Goal: Transaction & Acquisition: Obtain resource

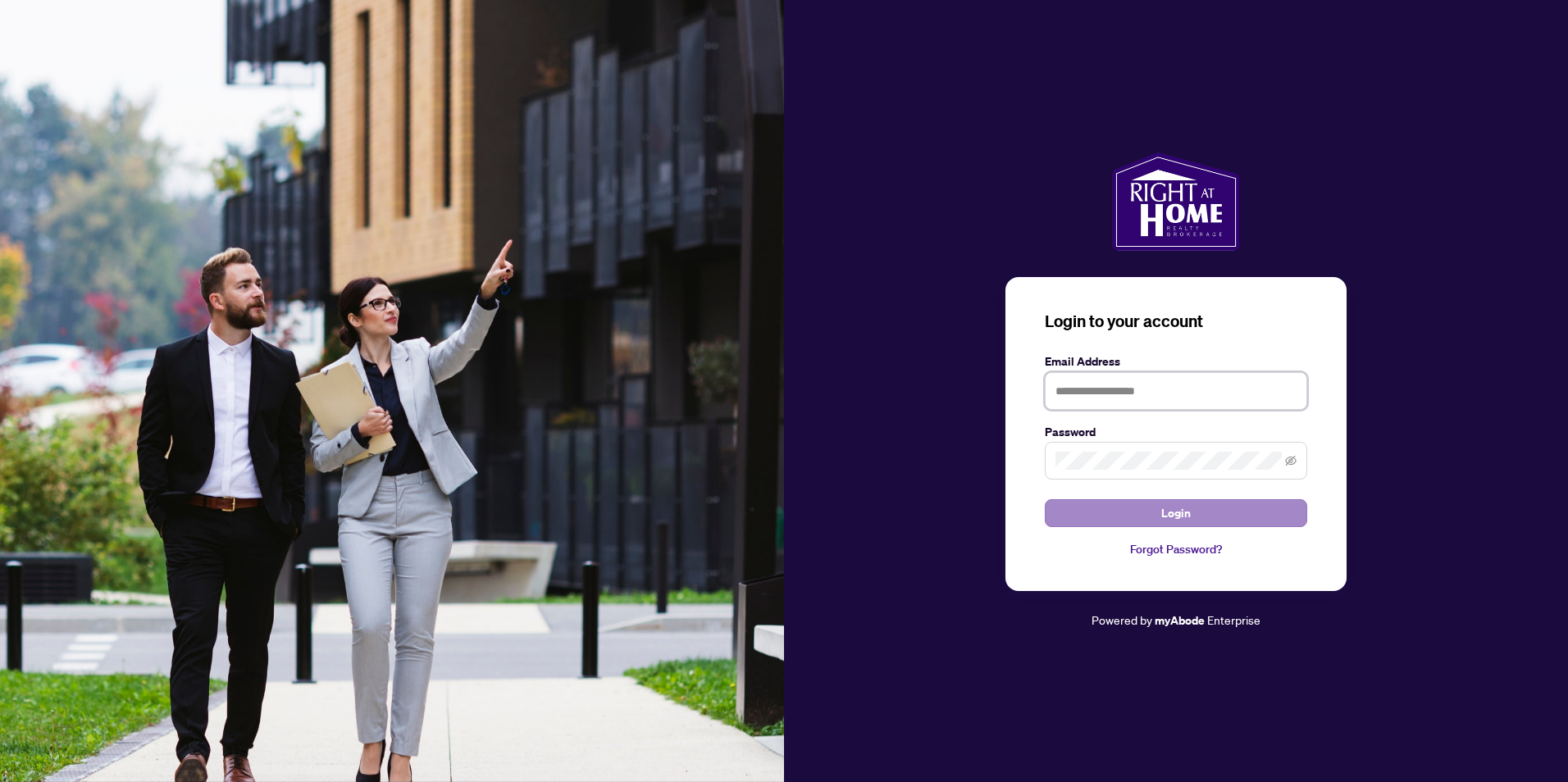
type input "**********"
click at [1185, 507] on span "Login" at bounding box center [1176, 513] width 29 height 26
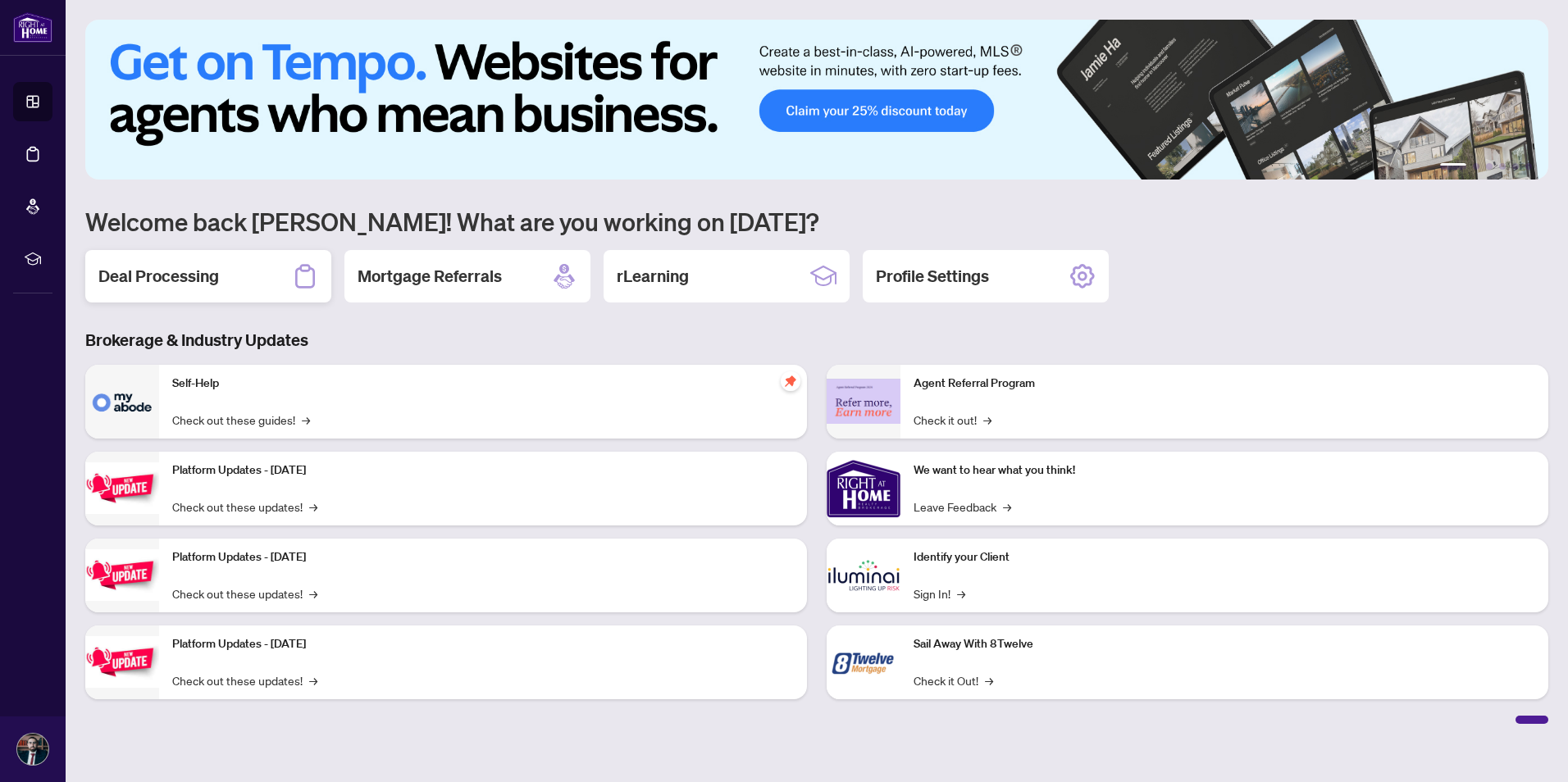
click at [184, 288] on div "Deal Processing" at bounding box center [208, 276] width 246 height 52
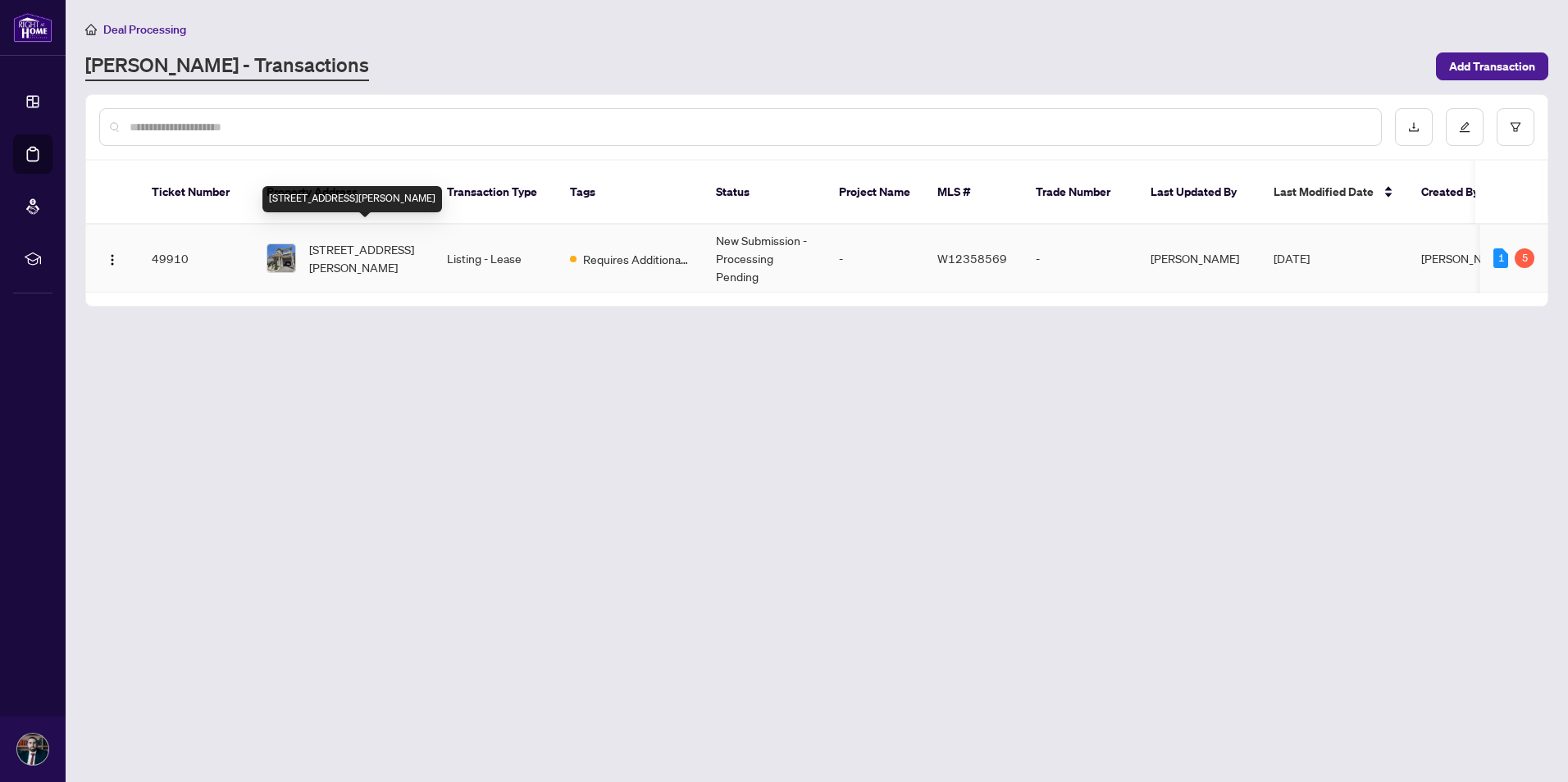
click at [362, 240] on span "[STREET_ADDRESS][PERSON_NAME]" at bounding box center [365, 258] width 111 height 36
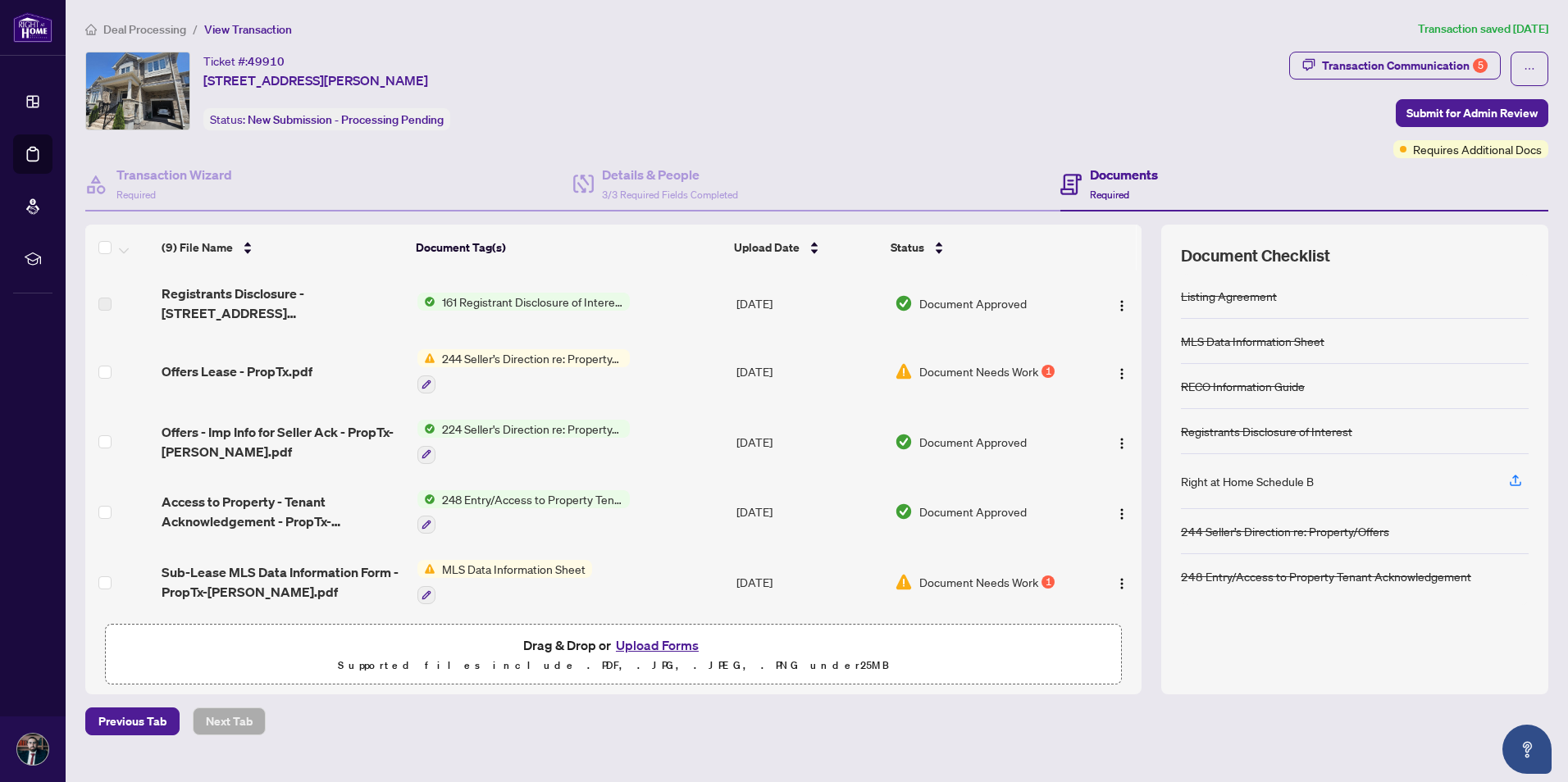
click at [1026, 373] on span "Document Needs Work" at bounding box center [979, 370] width 119 height 18
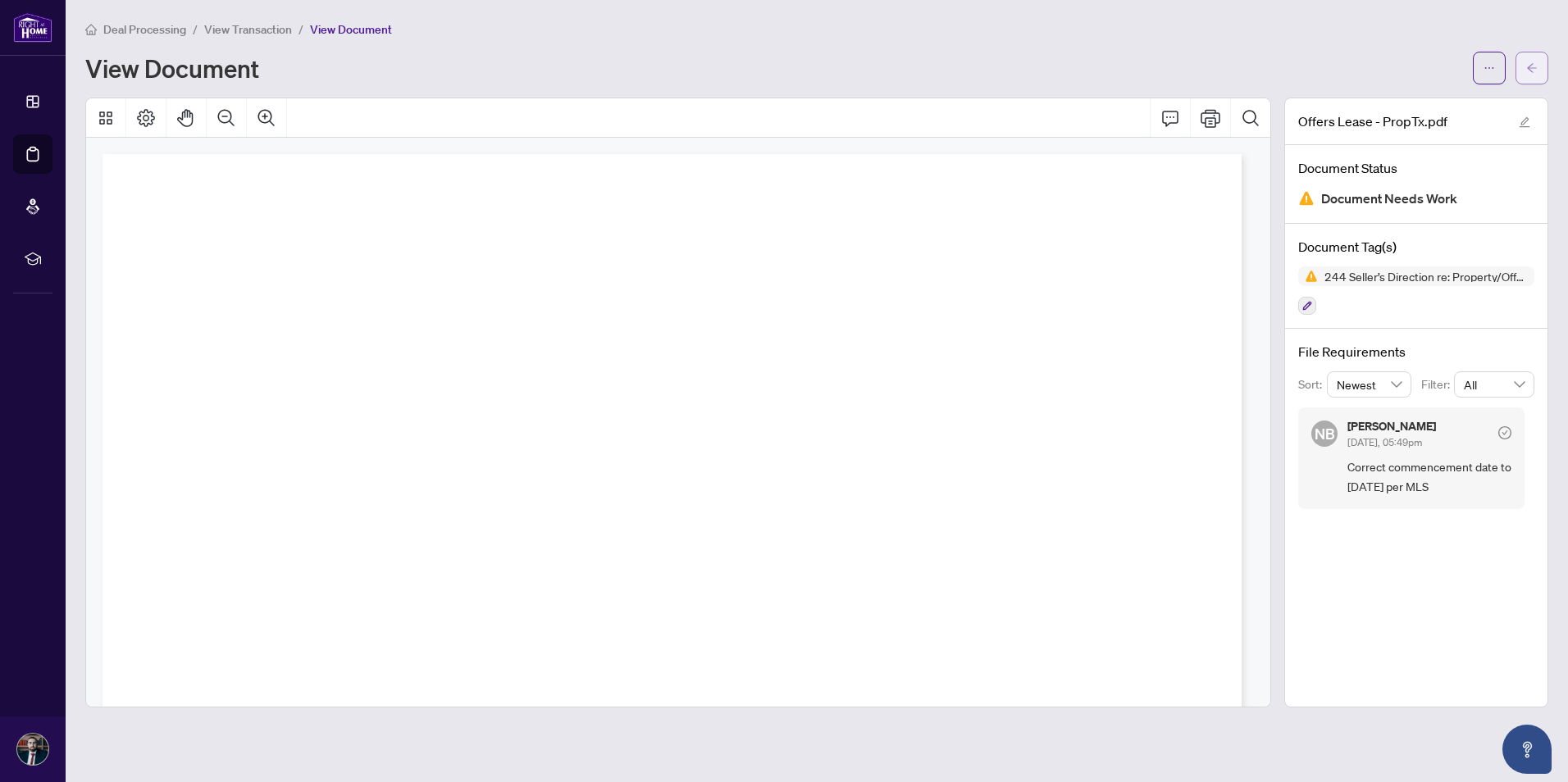
click at [1523, 68] on button "button" at bounding box center [1531, 67] width 33 height 33
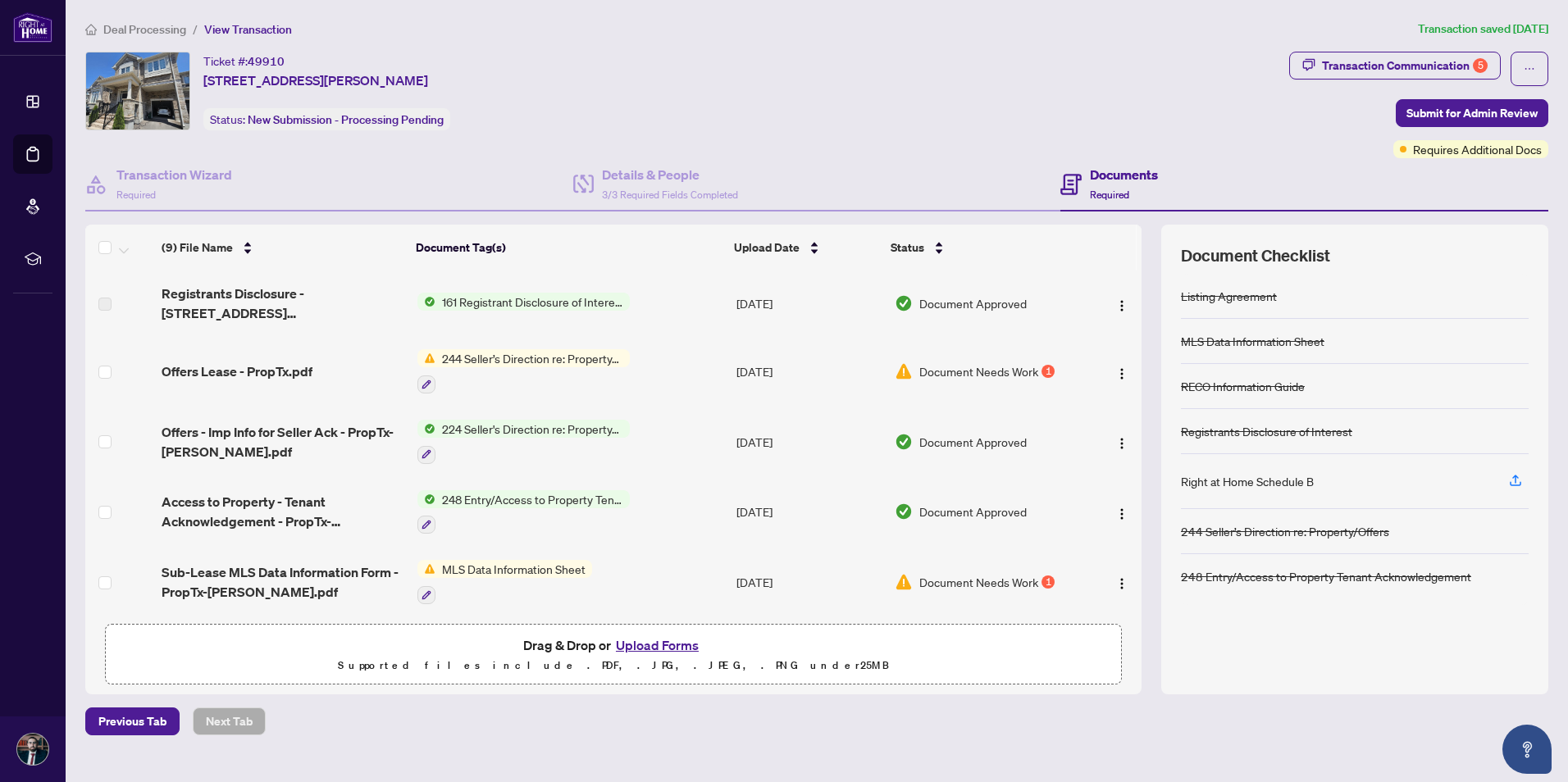
click at [971, 581] on span "Document Needs Work" at bounding box center [979, 582] width 119 height 18
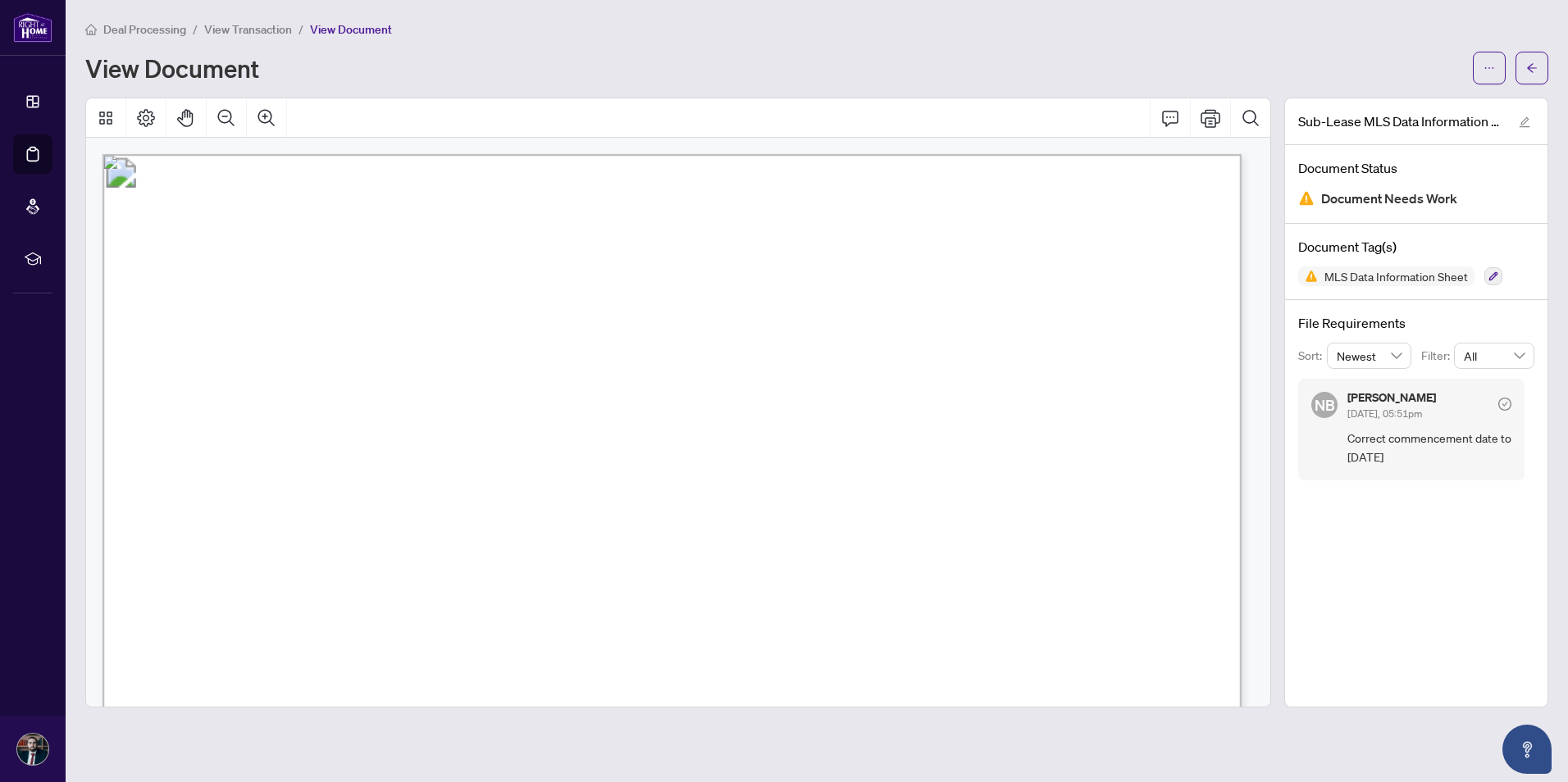
drag, startPoint x: 1491, startPoint y: 273, endPoint x: 1504, endPoint y: 232, distance: 43.0
click at [1504, 232] on div "Document Tag(s) MLS Data Information Sheet" at bounding box center [1416, 262] width 263 height 77
click at [1533, 66] on icon "arrow-left" at bounding box center [1532, 68] width 12 height 12
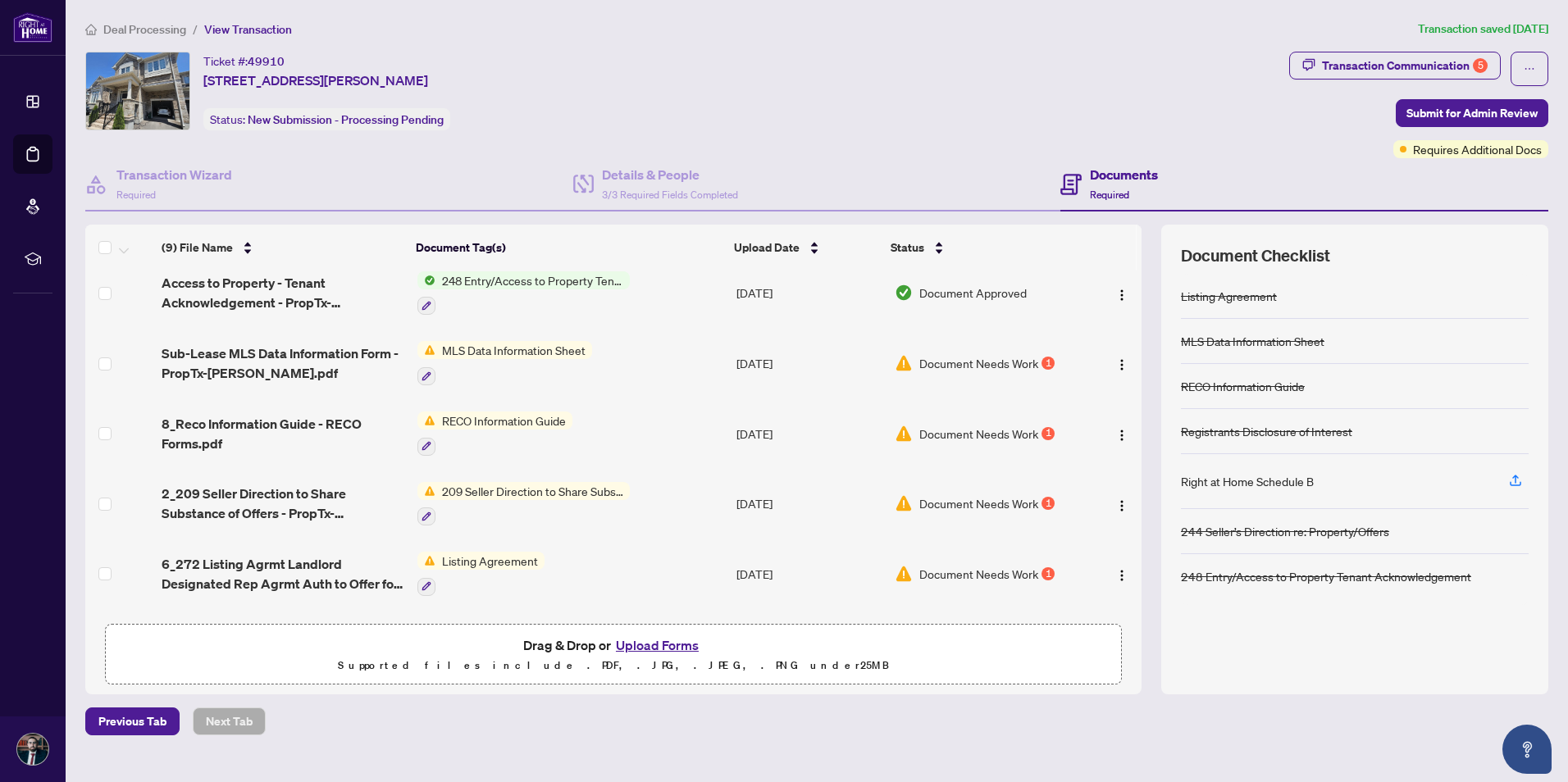
scroll to position [285, 0]
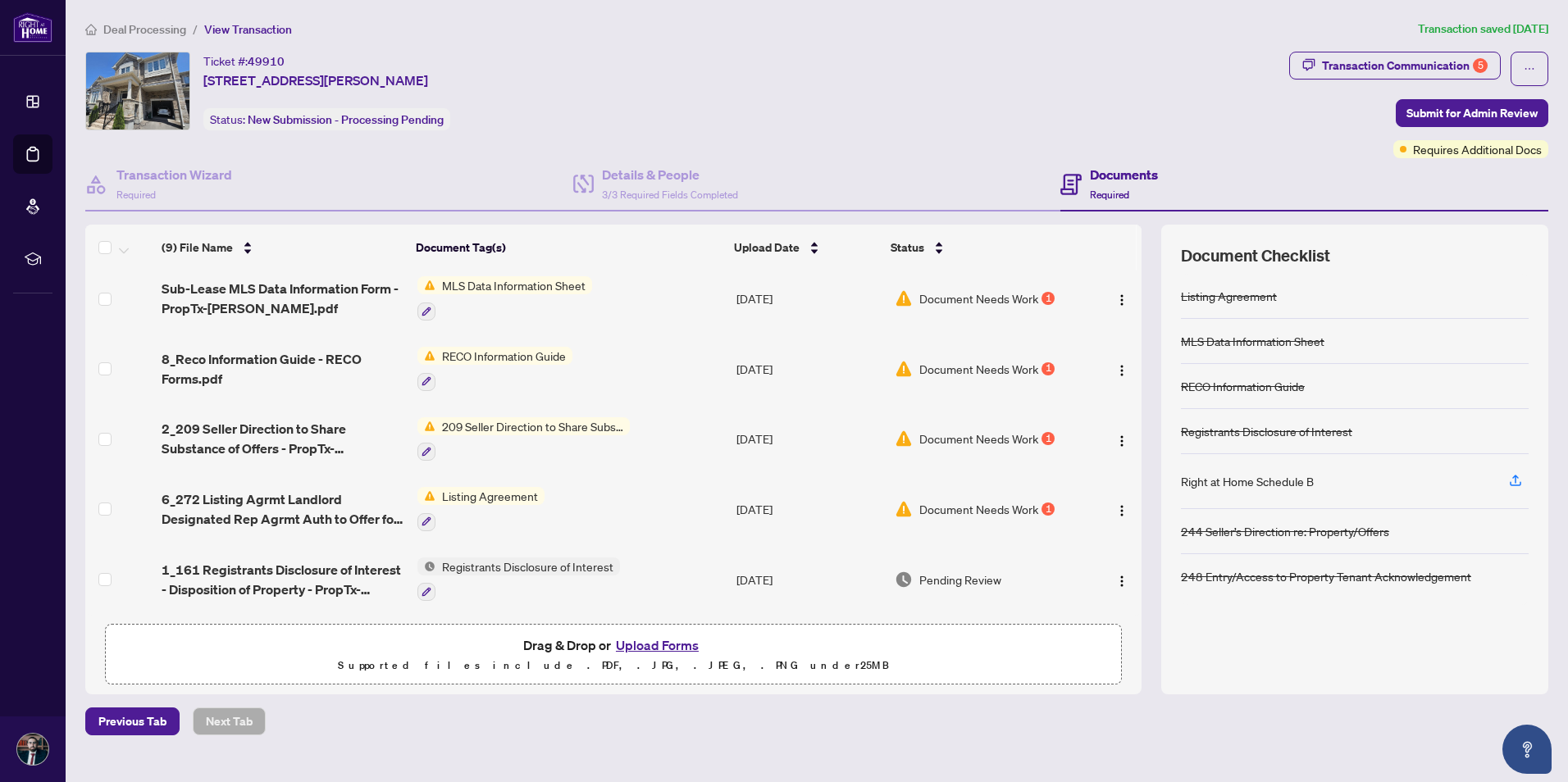
click at [960, 432] on span "Document Needs Work" at bounding box center [979, 438] width 119 height 18
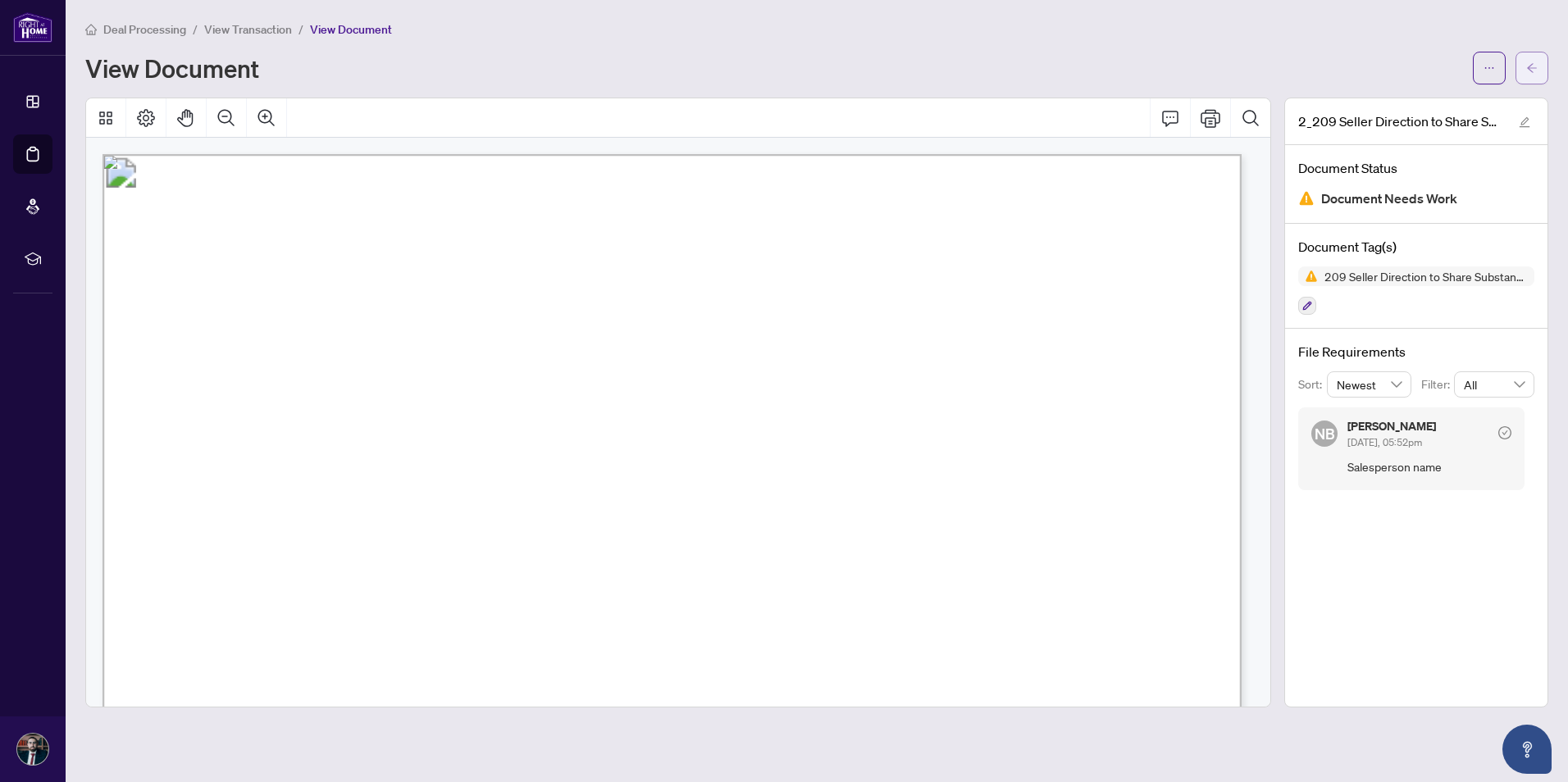
click at [1533, 63] on icon "arrow-left" at bounding box center [1532, 68] width 12 height 12
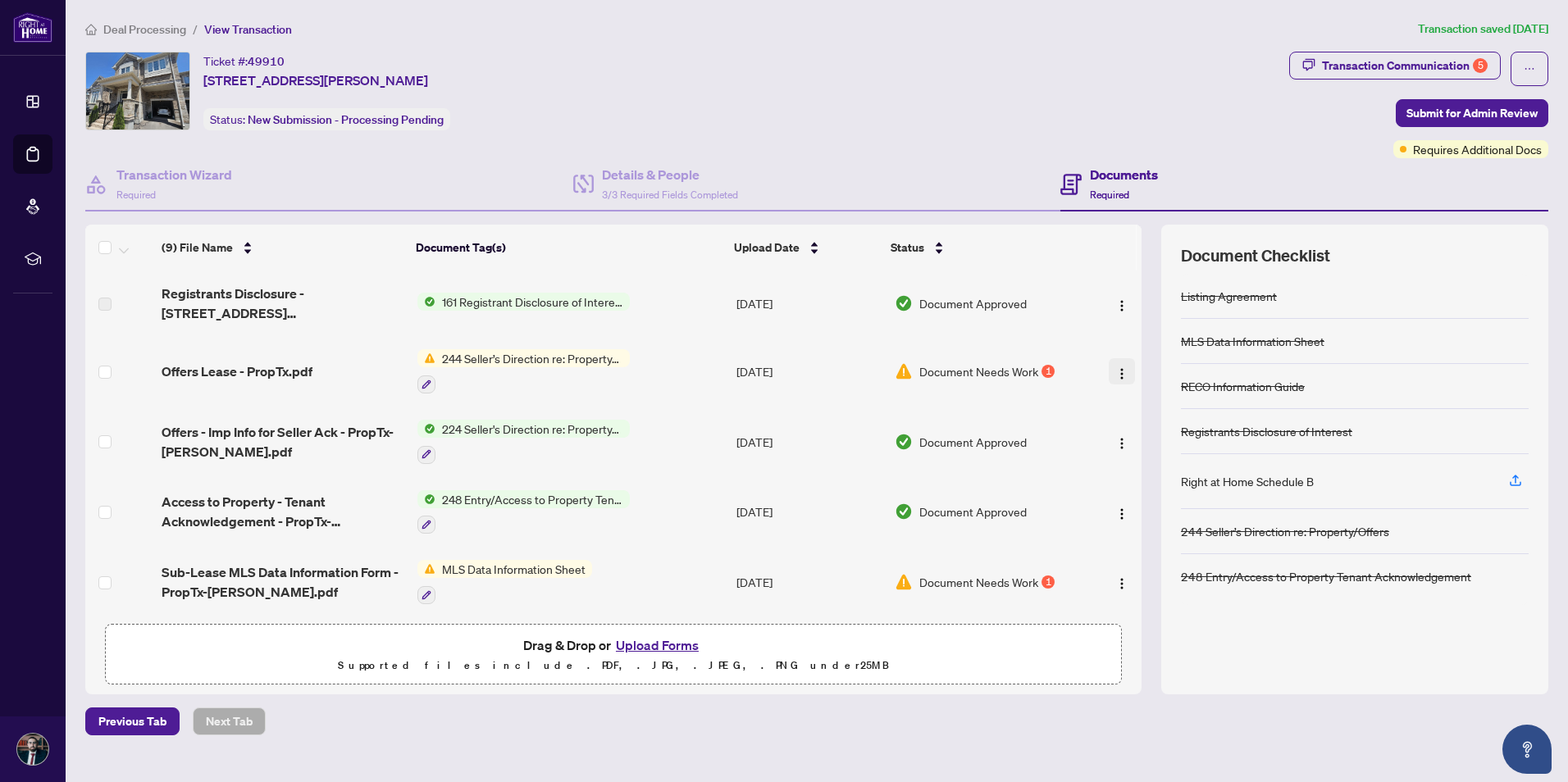
click at [1117, 376] on img "button" at bounding box center [1122, 374] width 13 height 13
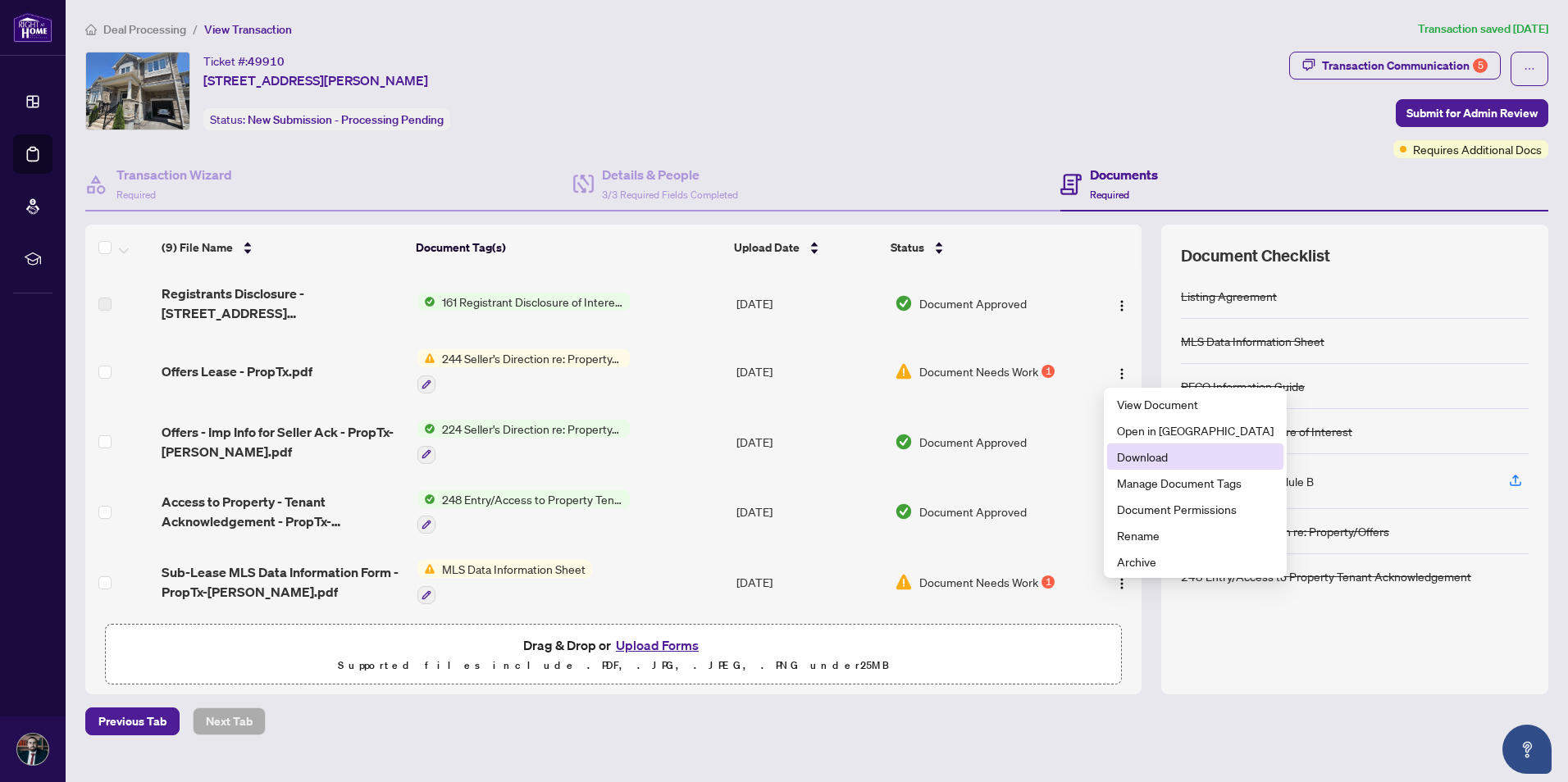
click at [1149, 460] on span "Download" at bounding box center [1195, 456] width 157 height 18
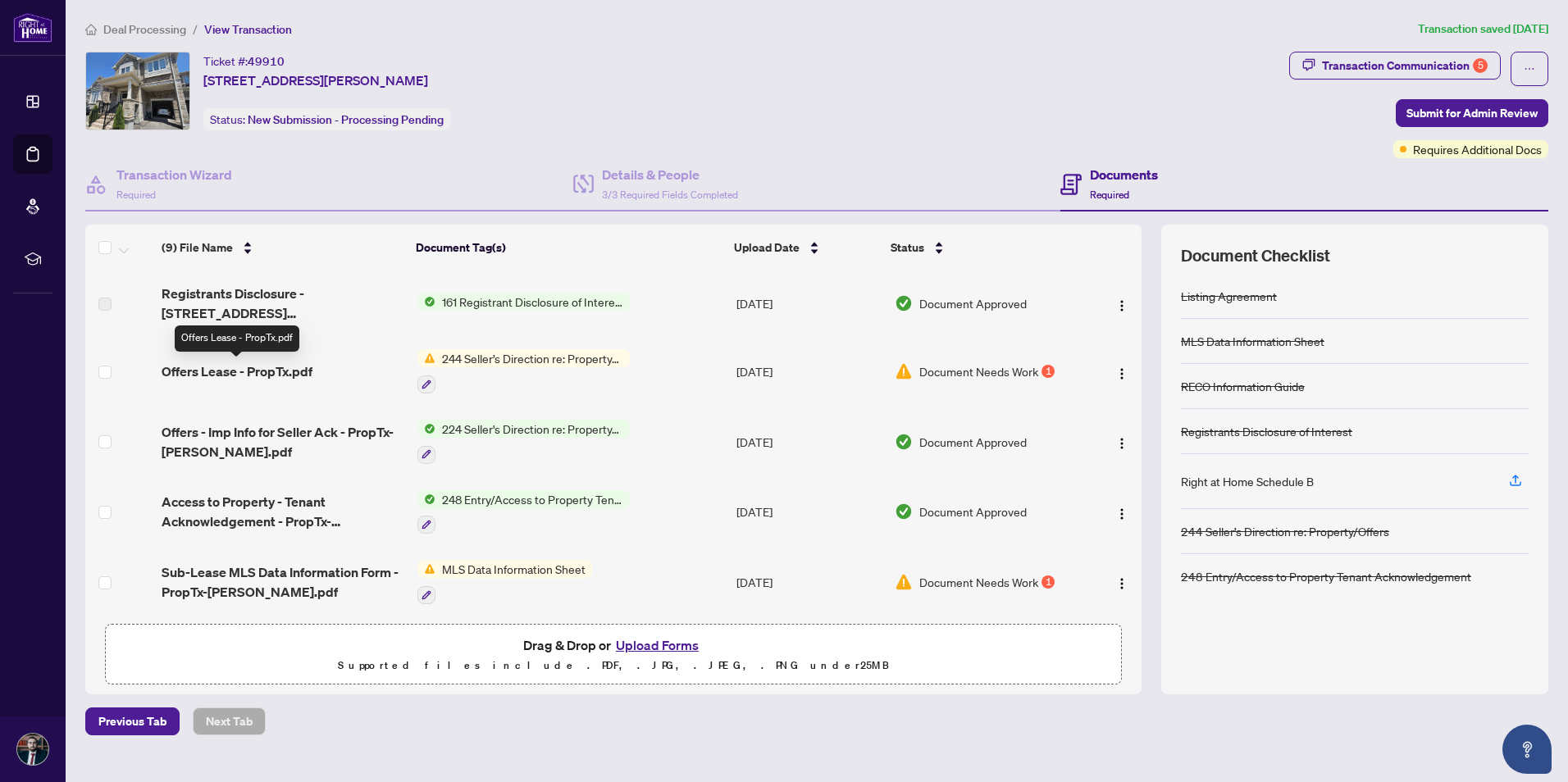
click at [250, 365] on span "Offers Lease - PropTx.pdf" at bounding box center [237, 370] width 151 height 19
click at [1116, 375] on img "button" at bounding box center [1122, 374] width 13 height 13
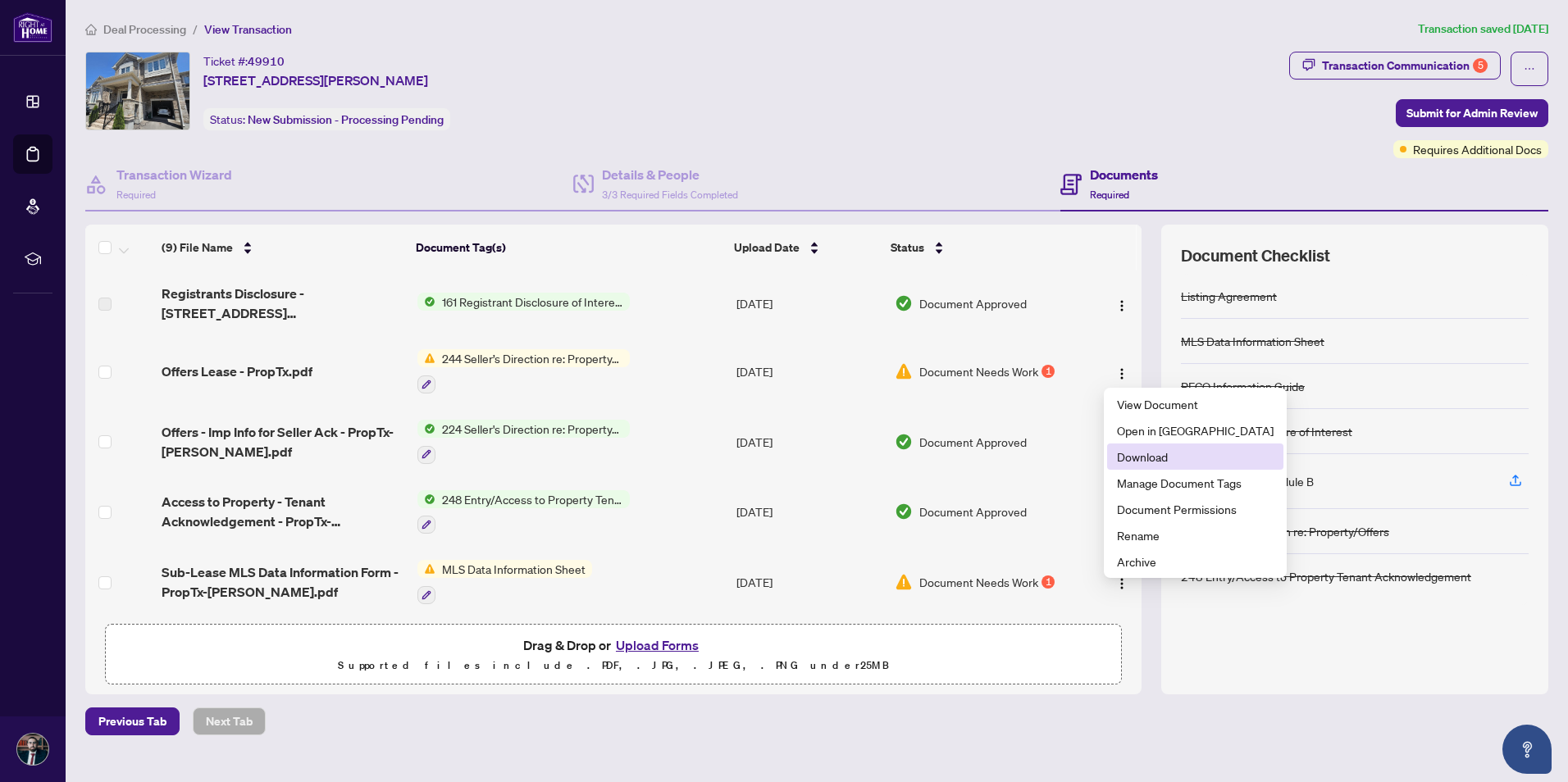
click at [1185, 455] on span "Download" at bounding box center [1195, 456] width 157 height 18
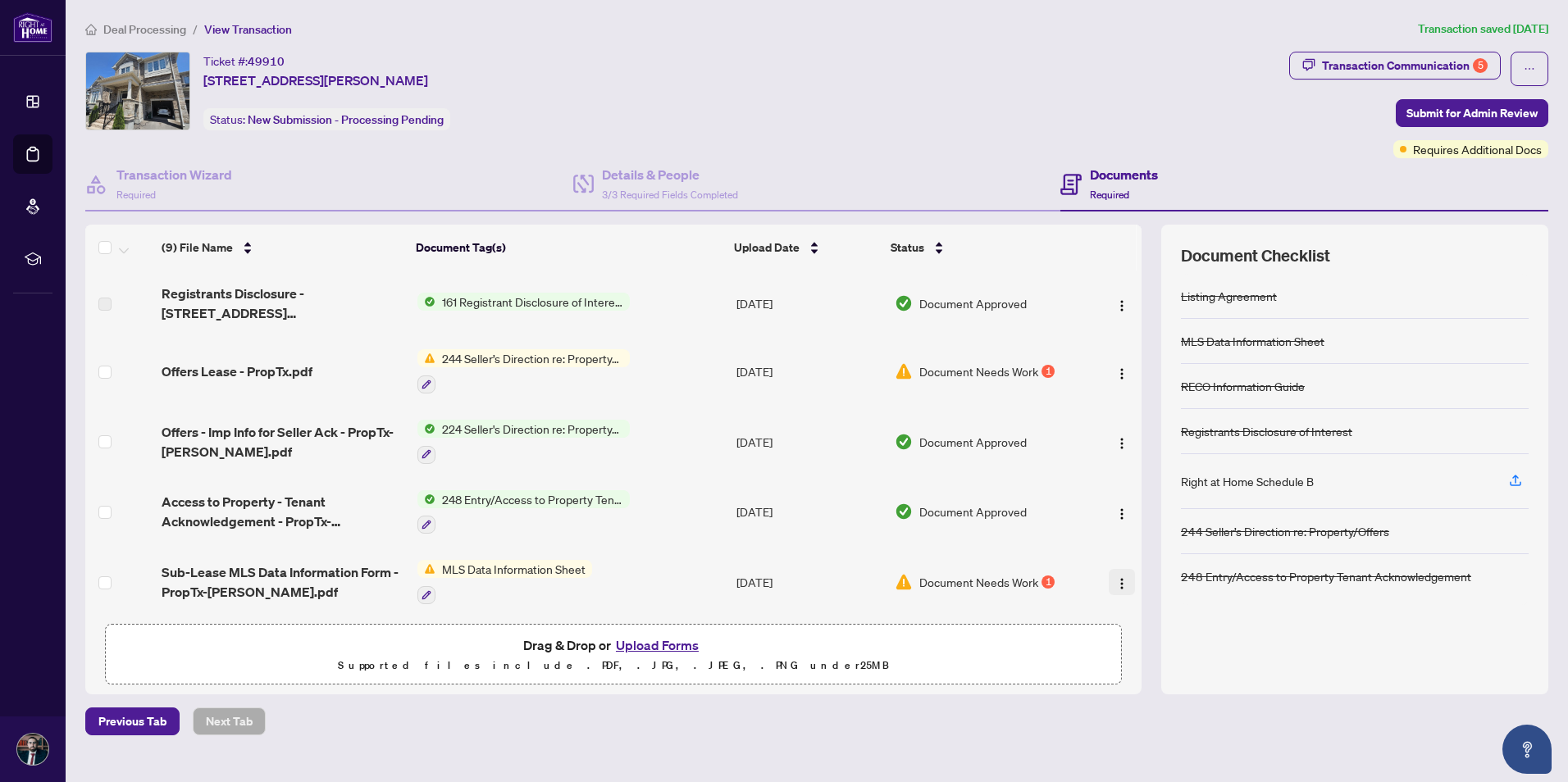
click at [1115, 584] on img "button" at bounding box center [1122, 583] width 13 height 13
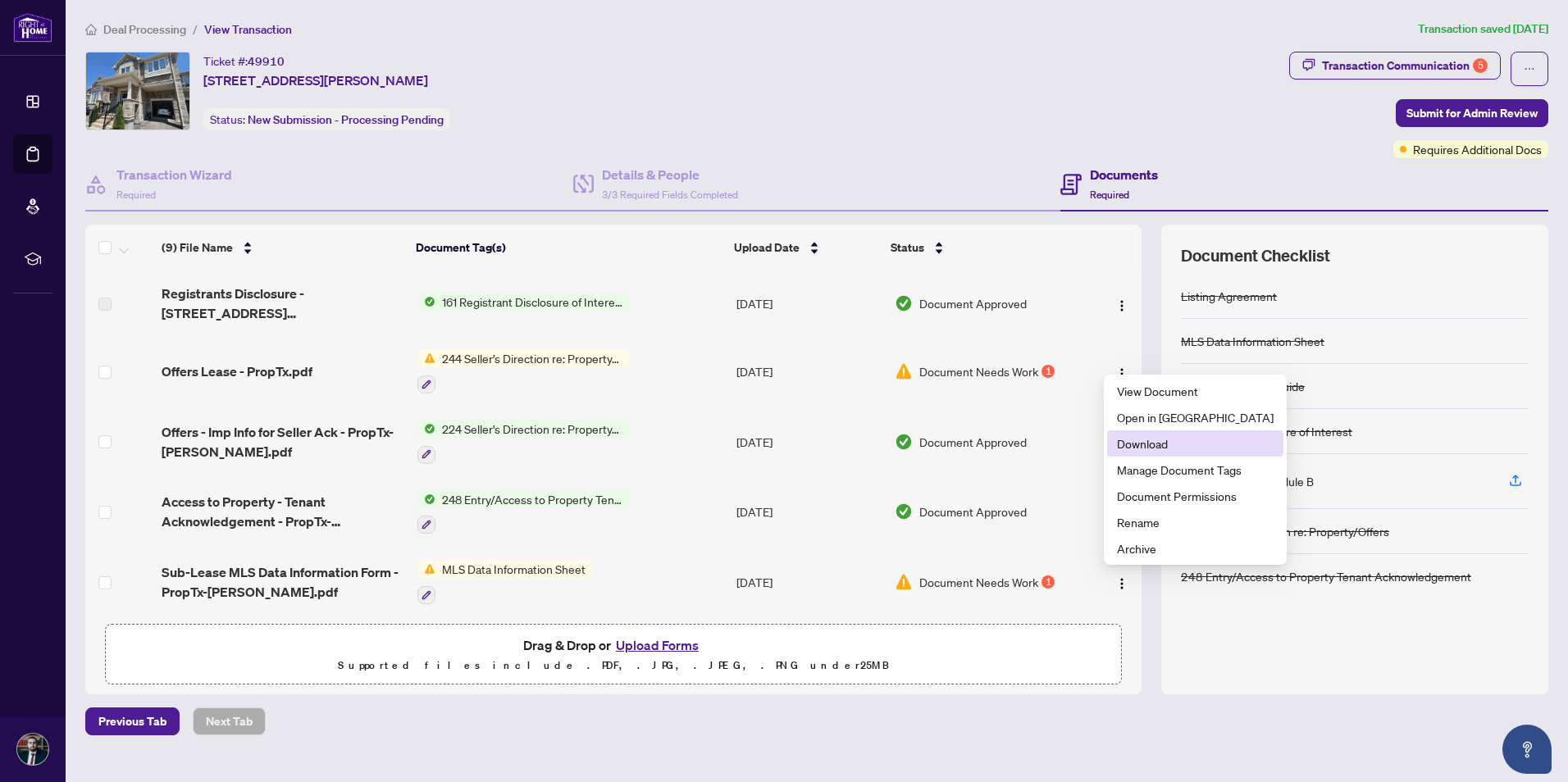
click at [1177, 440] on span "Download" at bounding box center [1195, 443] width 157 height 18
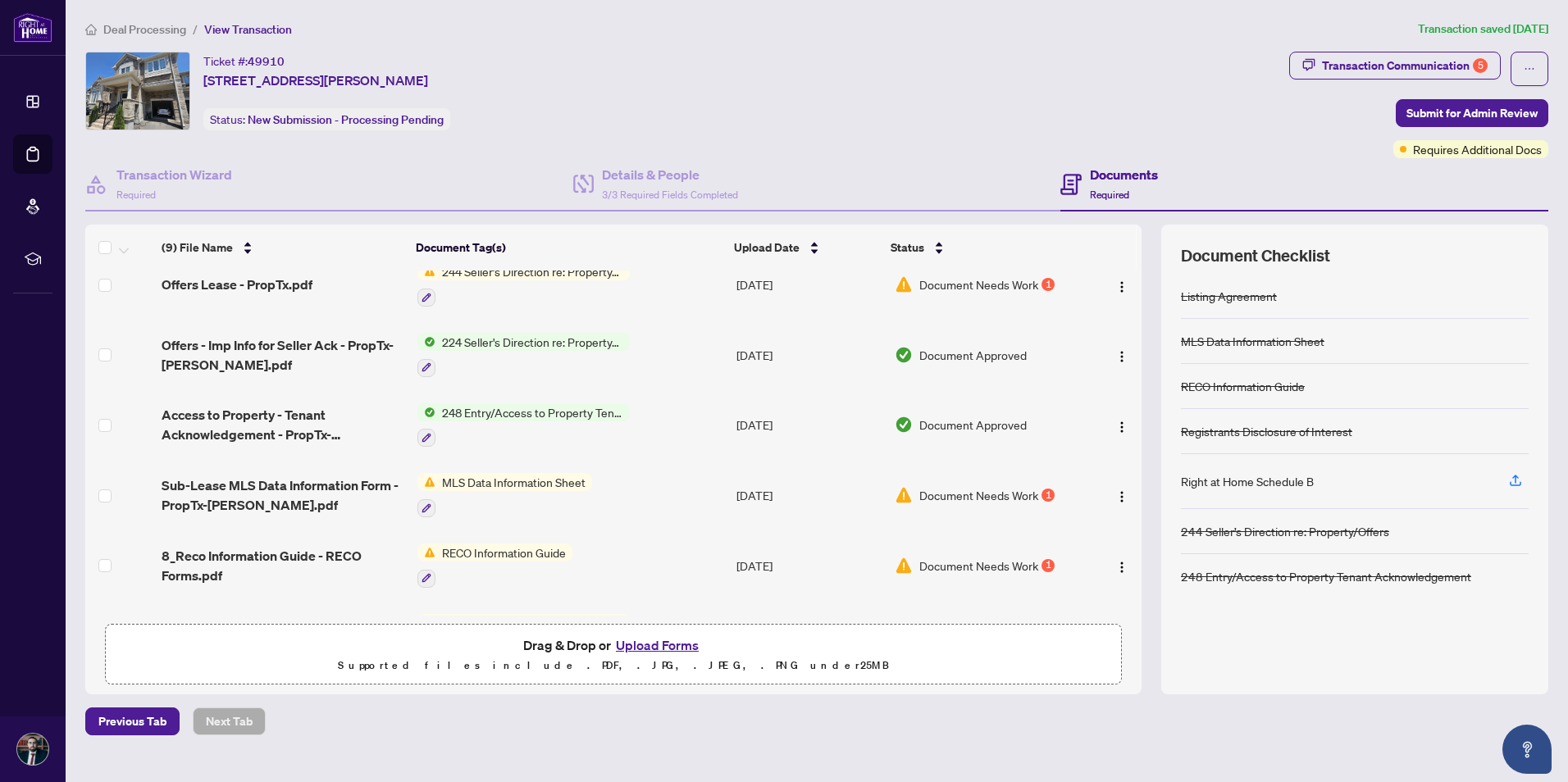
scroll to position [164, 0]
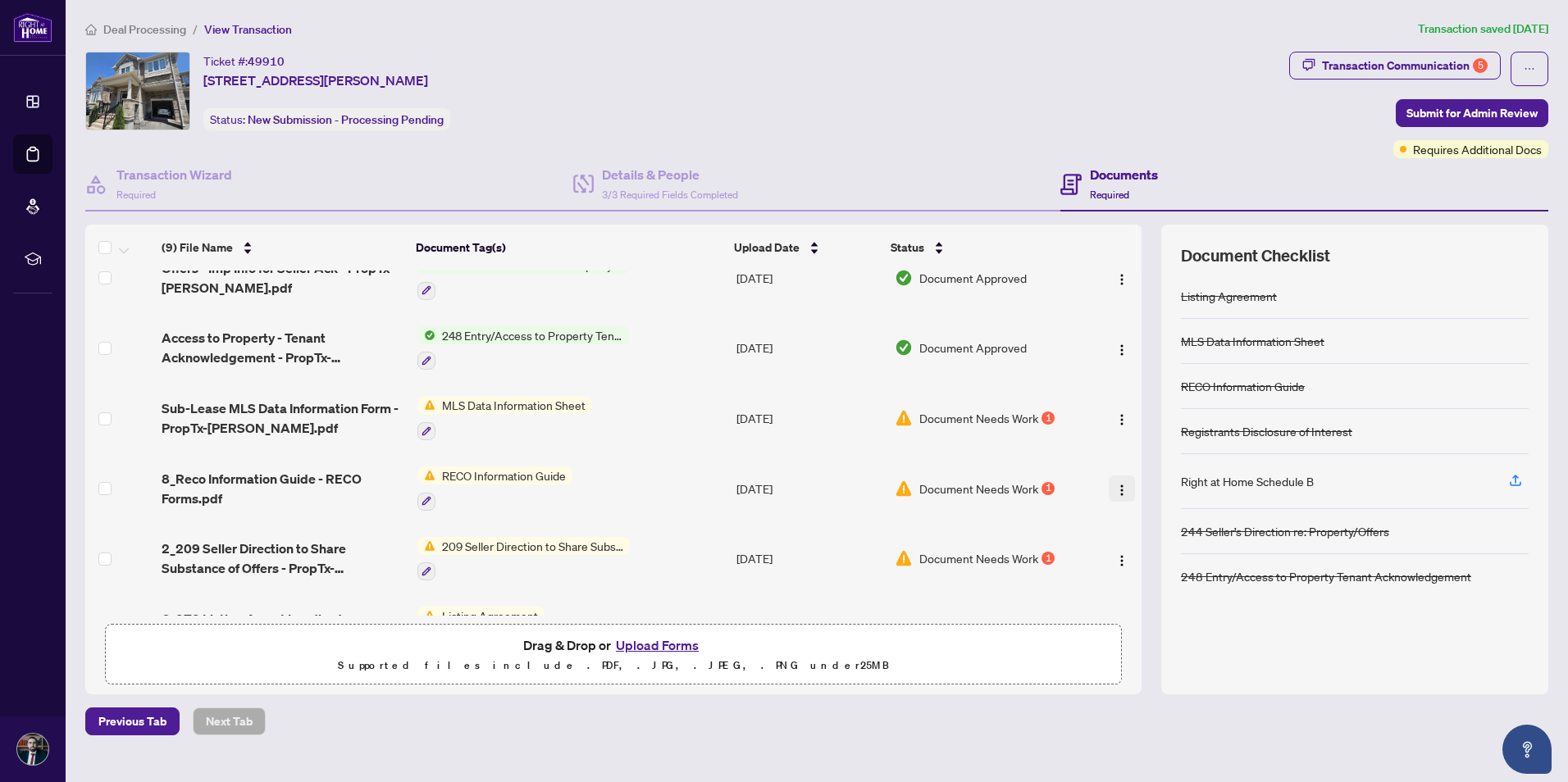
click at [1116, 485] on img "button" at bounding box center [1122, 490] width 13 height 13
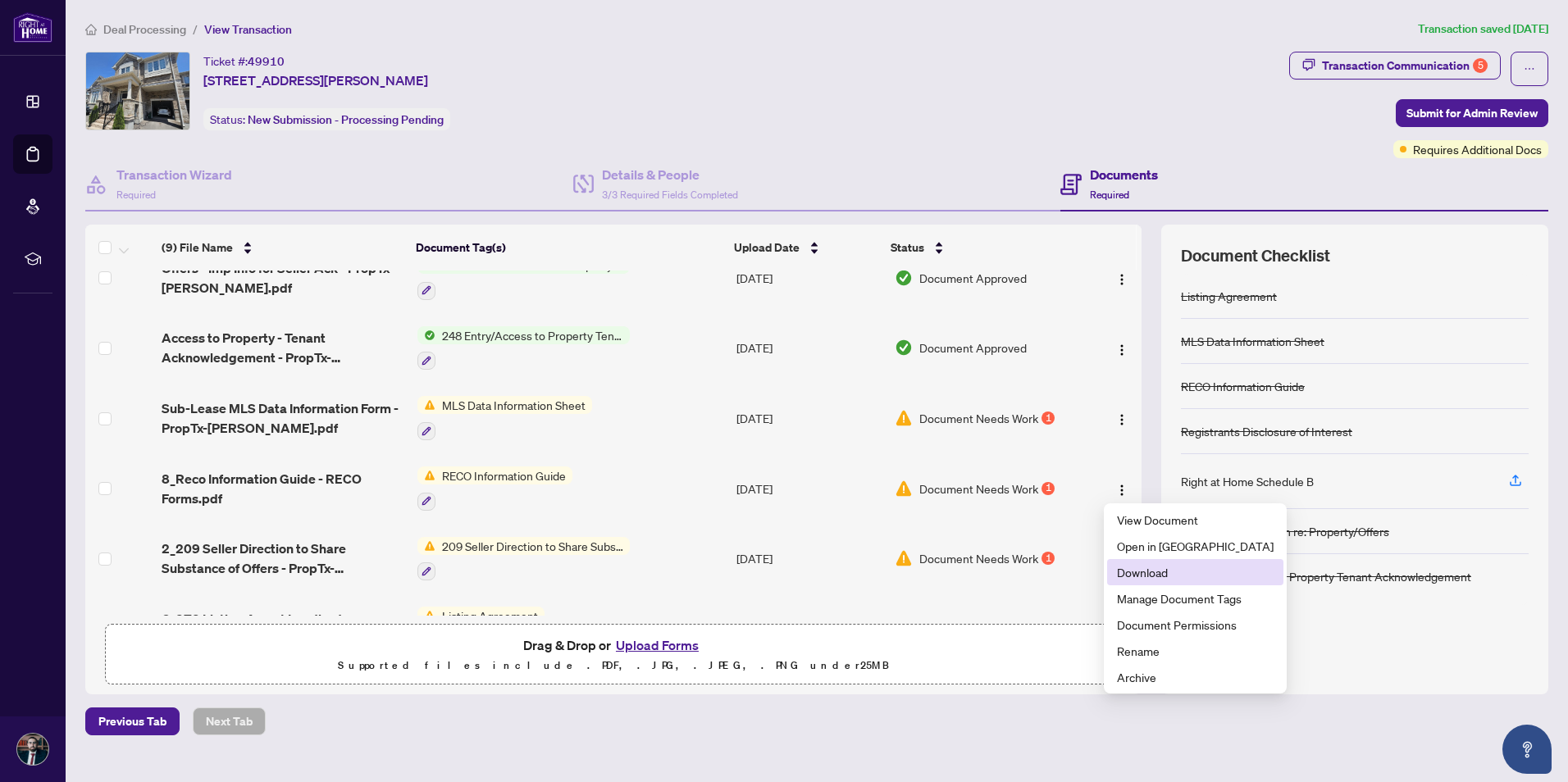
click at [1154, 559] on li "Download" at bounding box center [1194, 572] width 176 height 26
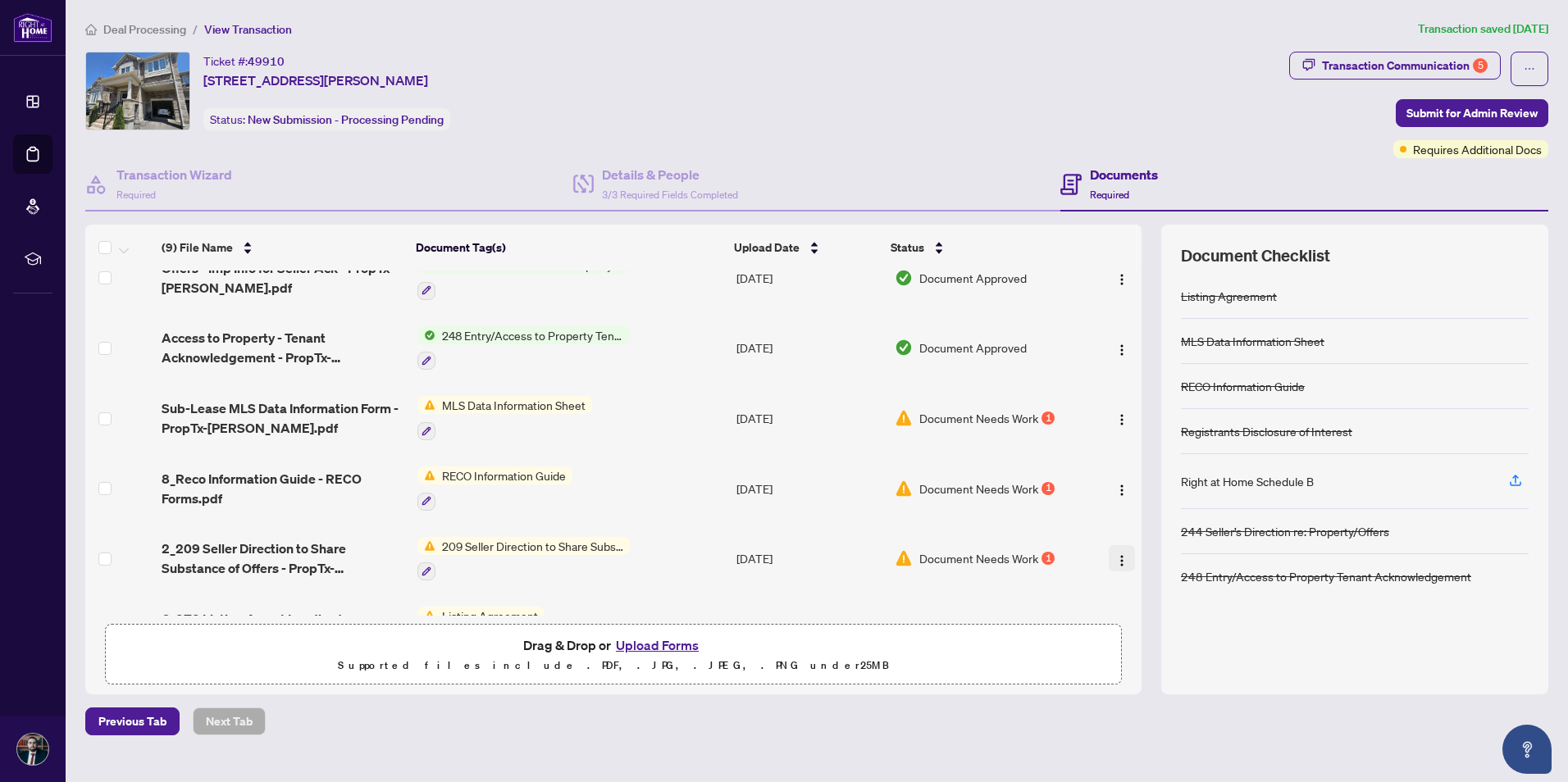
click at [1115, 561] on img "button" at bounding box center [1122, 561] width 13 height 13
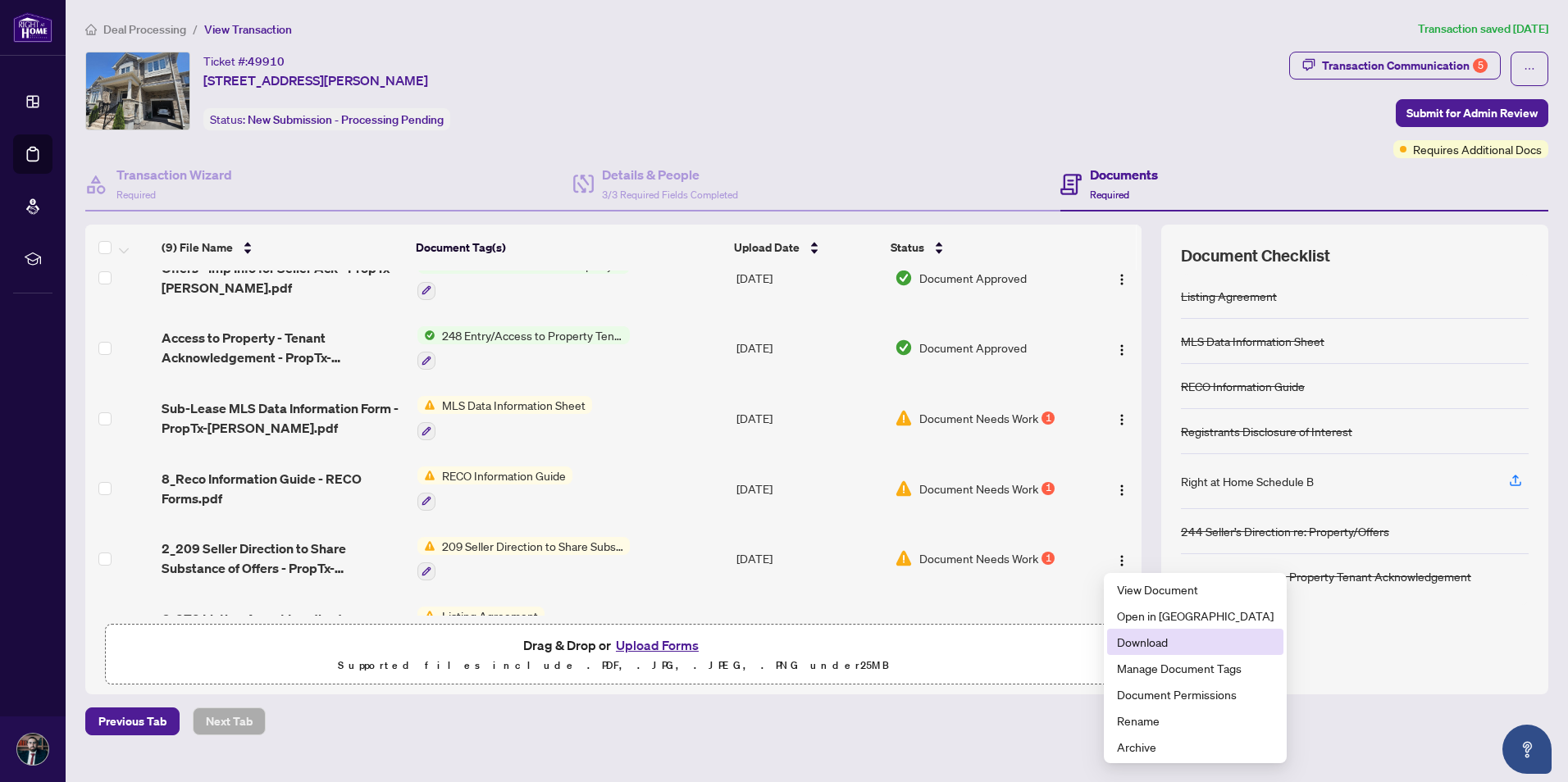
click at [1157, 641] on span "Download" at bounding box center [1195, 641] width 157 height 18
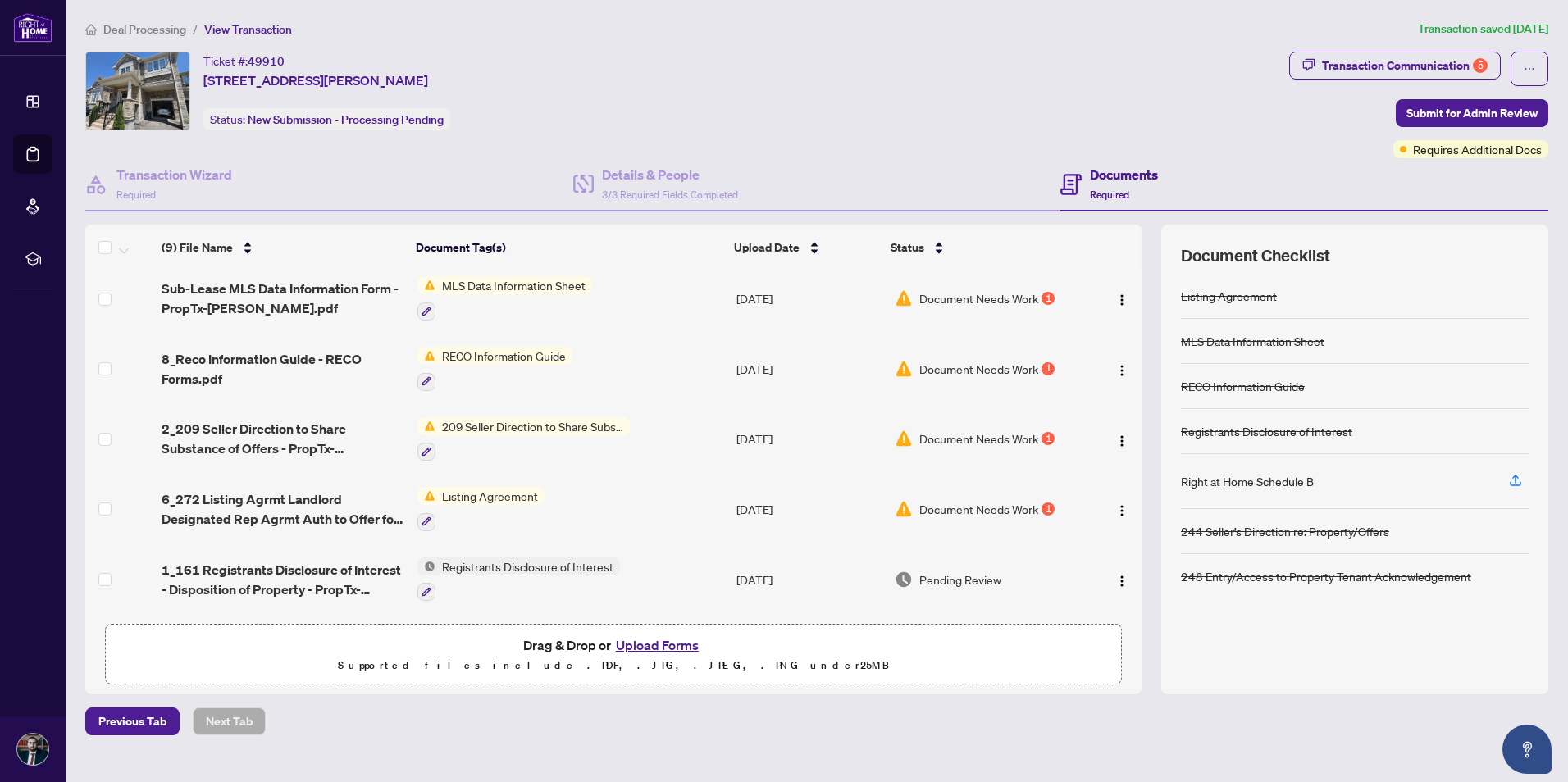
scroll to position [285, 0]
click at [1119, 511] on img "button" at bounding box center [1122, 511] width 13 height 13
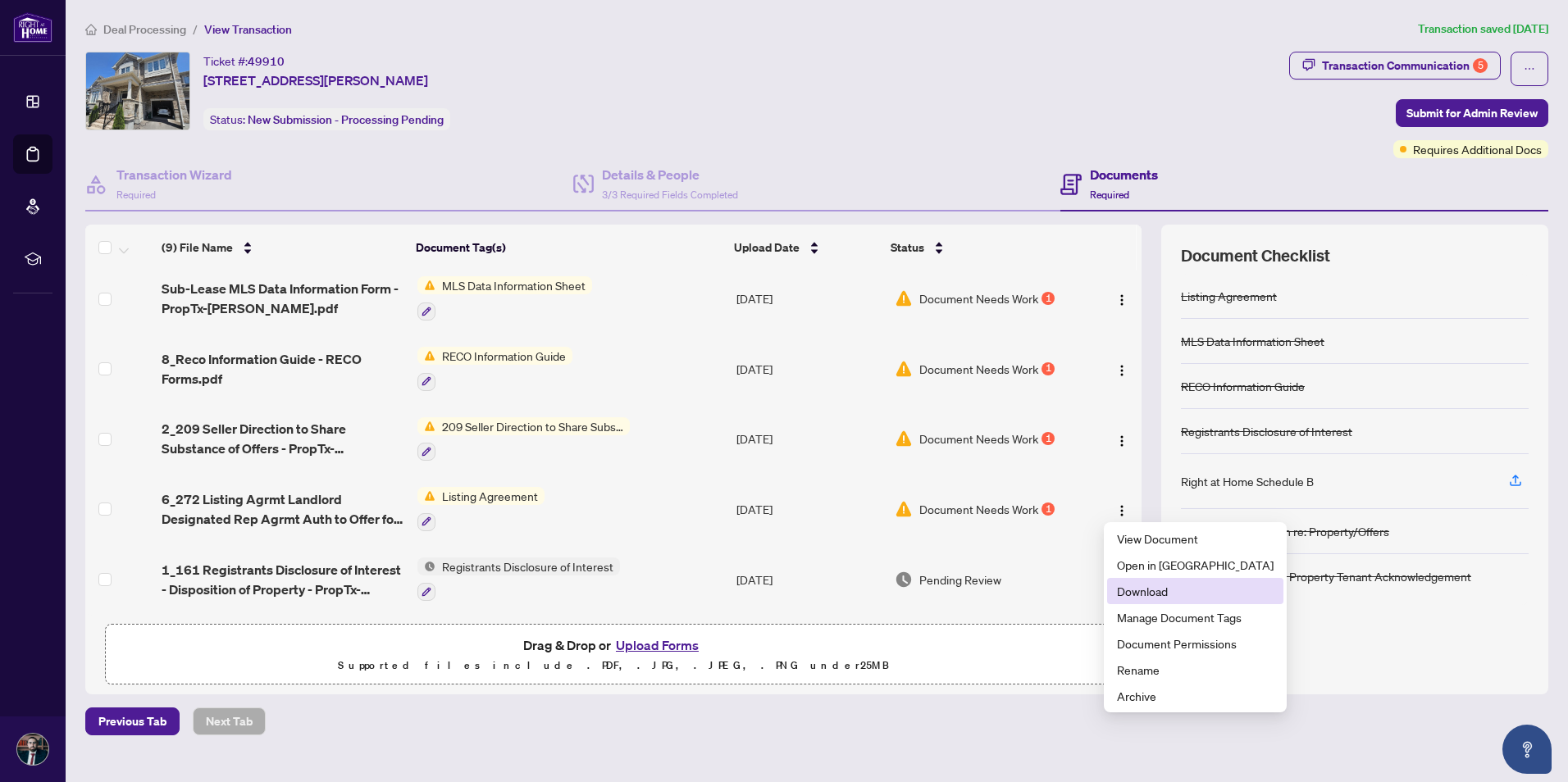
click at [1151, 583] on span "Download" at bounding box center [1195, 590] width 157 height 18
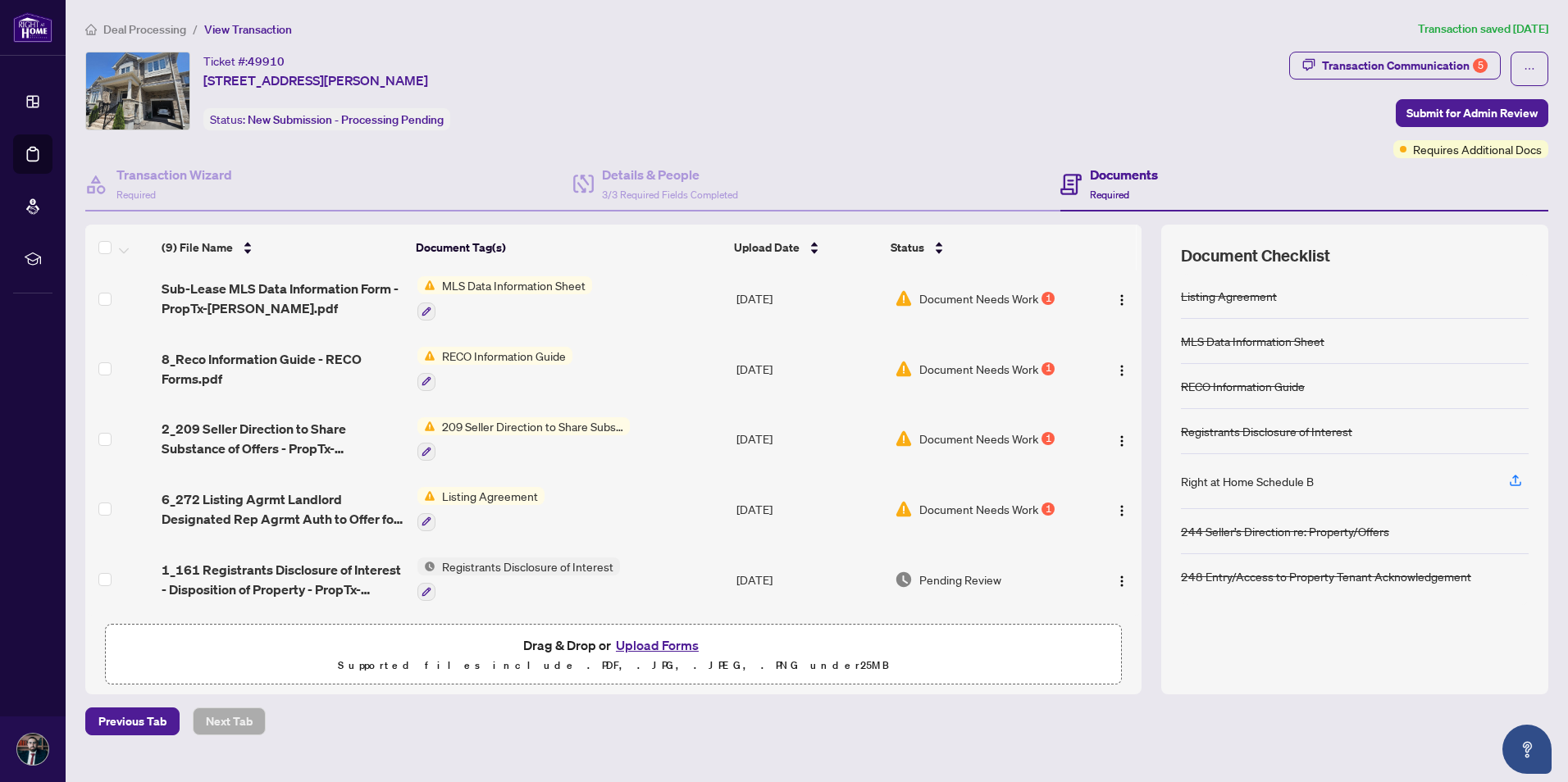
click at [1080, 729] on div "Previous Tab Next Tab" at bounding box center [816, 721] width 1463 height 28
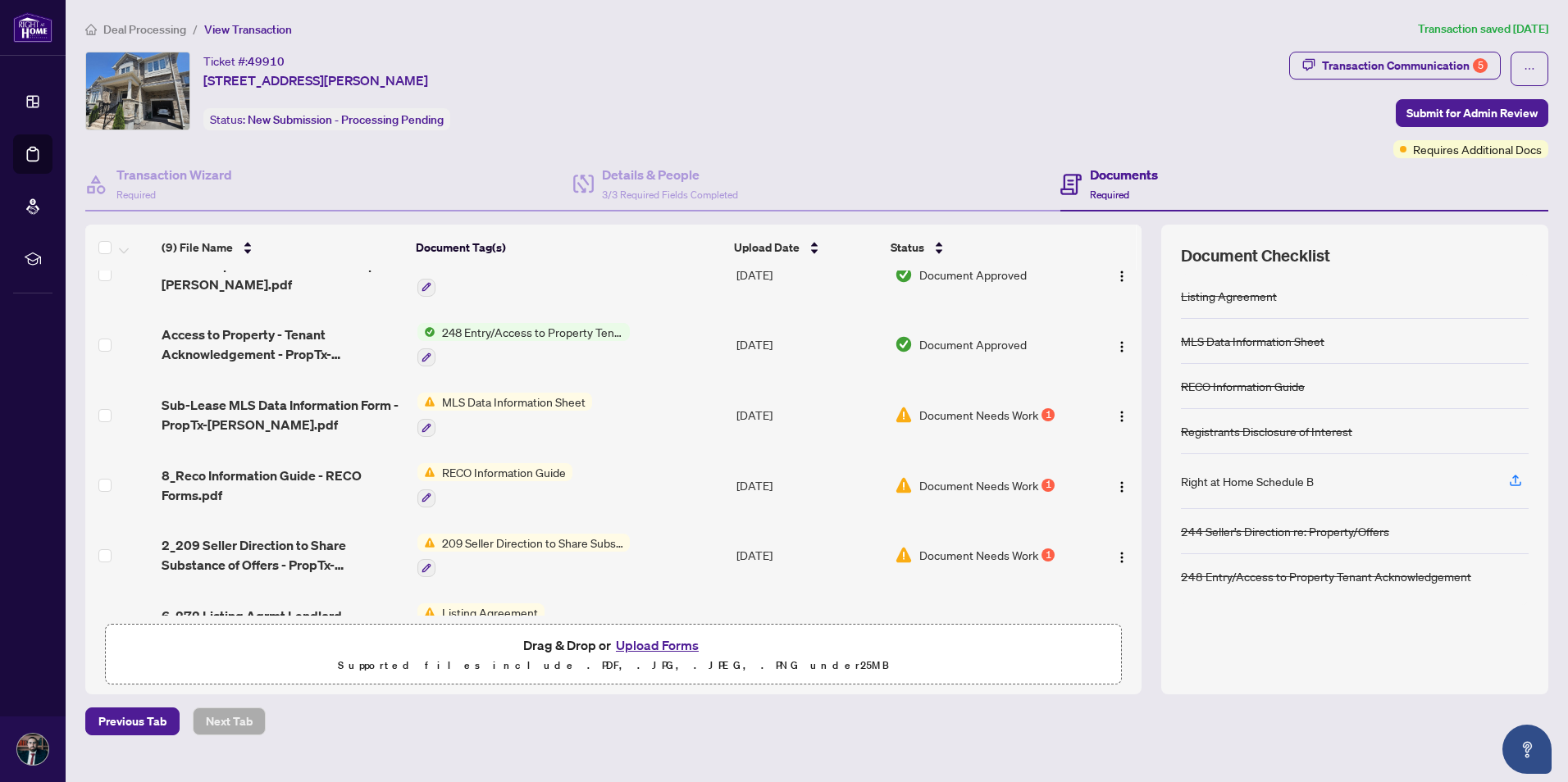
scroll to position [0, 0]
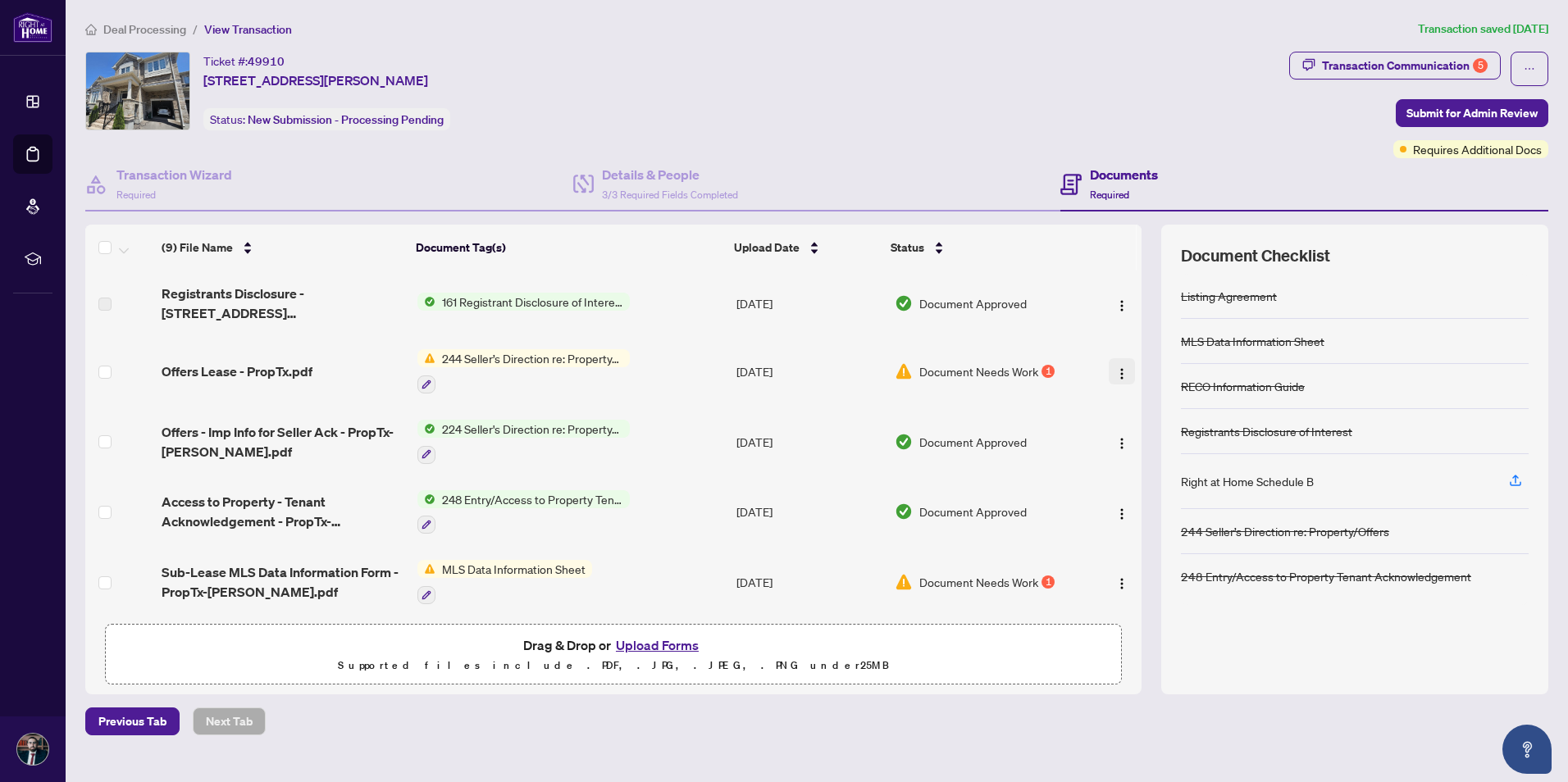
click at [1115, 365] on span "button" at bounding box center [1122, 370] width 13 height 18
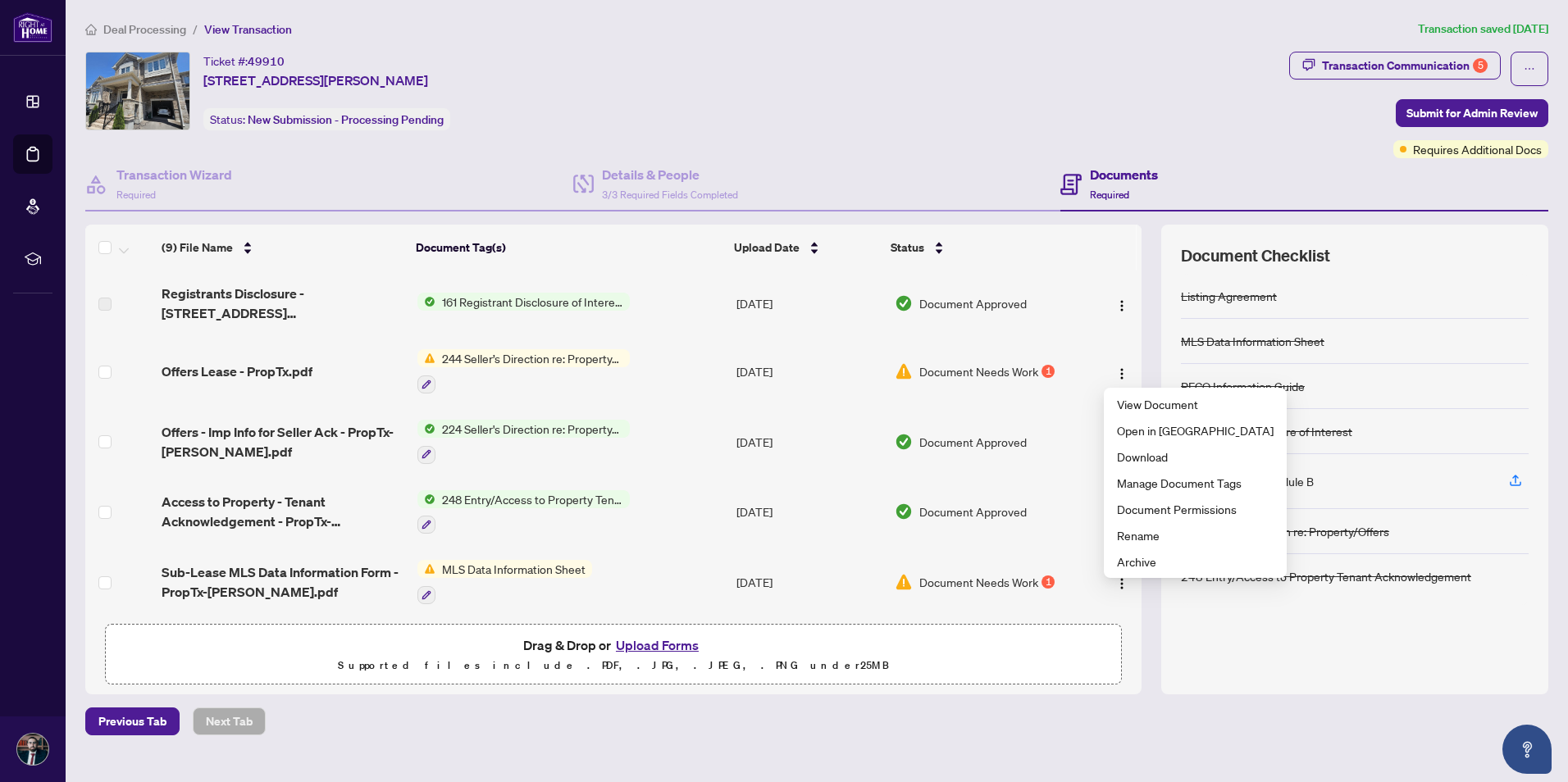
click at [890, 107] on div "Ticket #: 49910 [STREET_ADDRESS][PERSON_NAME] Status: New Submission - Processi…" at bounding box center [684, 90] width 1197 height 78
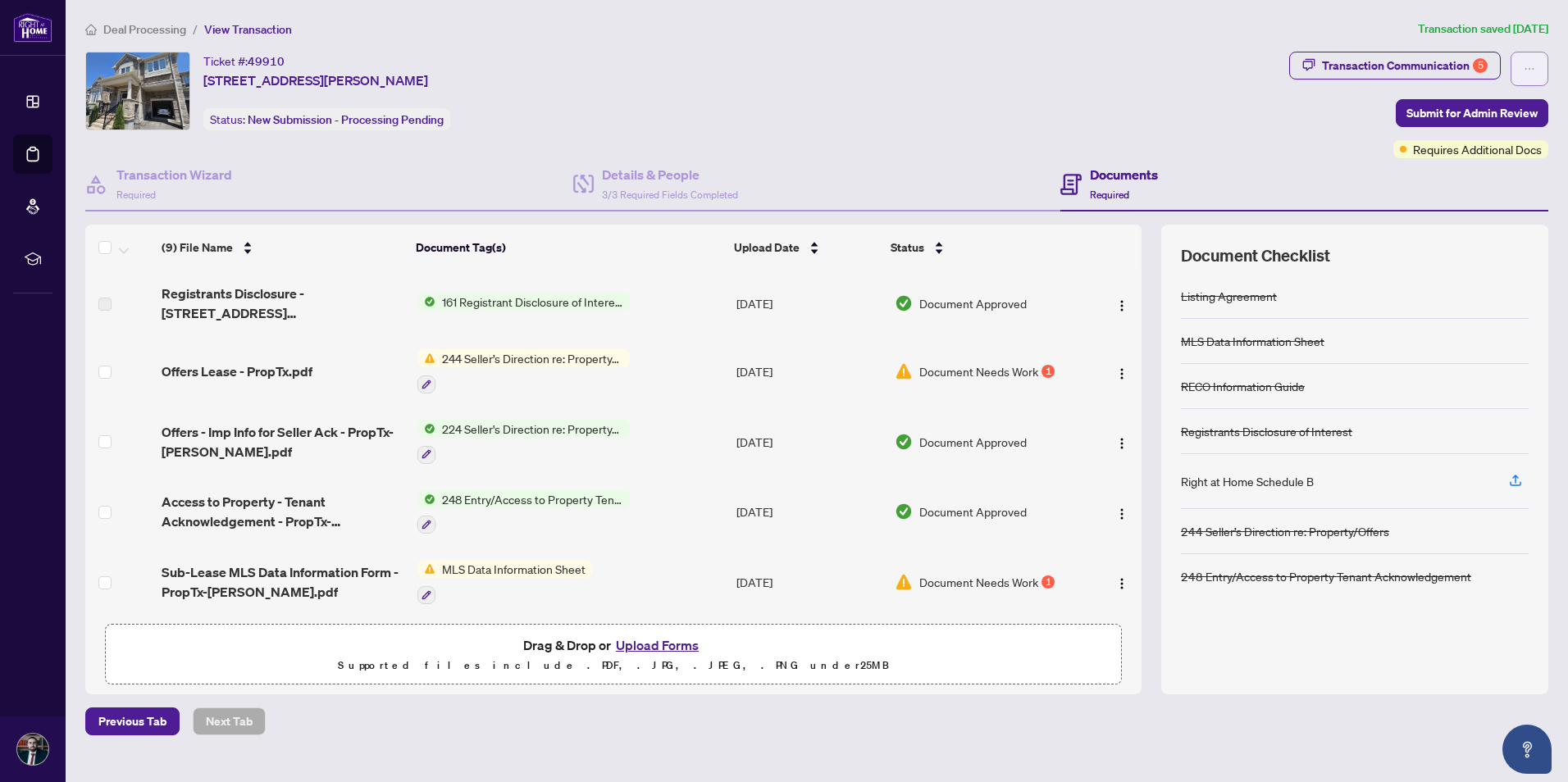
click at [1540, 58] on button "button" at bounding box center [1529, 68] width 38 height 35
click at [893, 120] on div "Ticket #: 49910 [STREET_ADDRESS][PERSON_NAME] Status: New Submission - Processi…" at bounding box center [684, 90] width 1197 height 78
